Goal: Check status: Check status

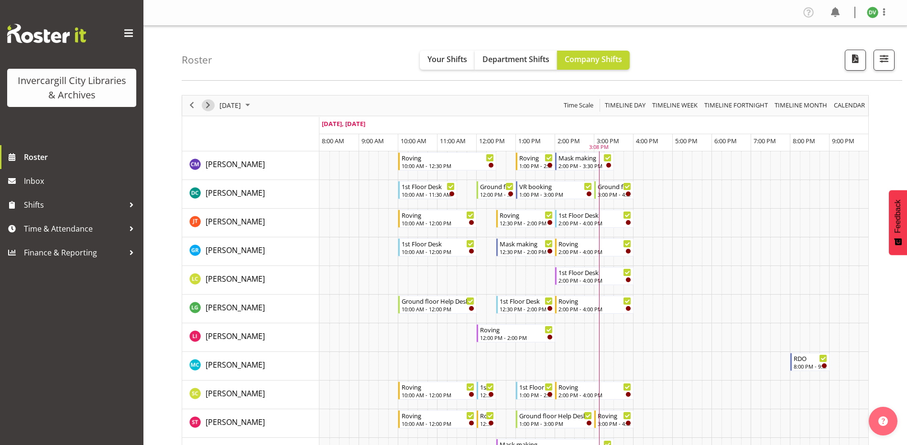
click at [211, 103] on span "Next" at bounding box center [207, 105] width 11 height 12
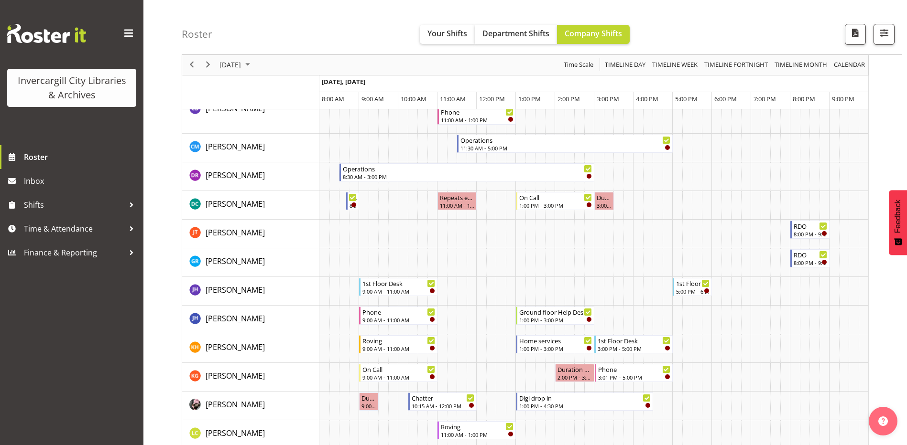
scroll to position [96, 0]
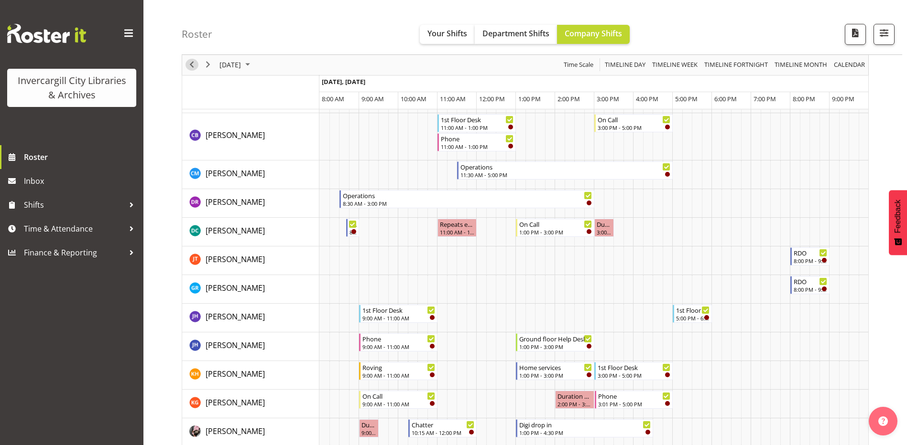
drag, startPoint x: 189, startPoint y: 64, endPoint x: 198, endPoint y: 276, distance: 212.9
click at [189, 64] on span "Previous" at bounding box center [191, 65] width 11 height 12
